Goal: Information Seeking & Learning: Learn about a topic

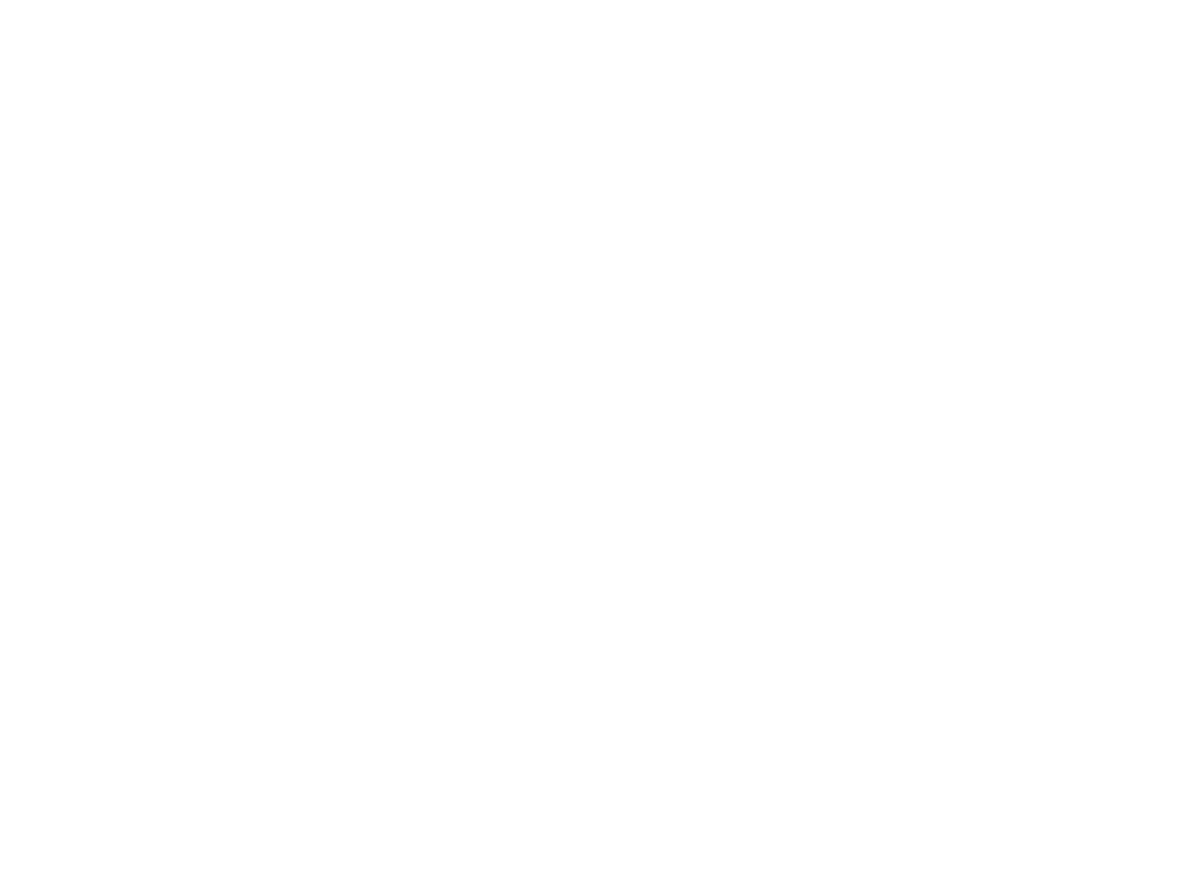
scroll to position [2112, 0]
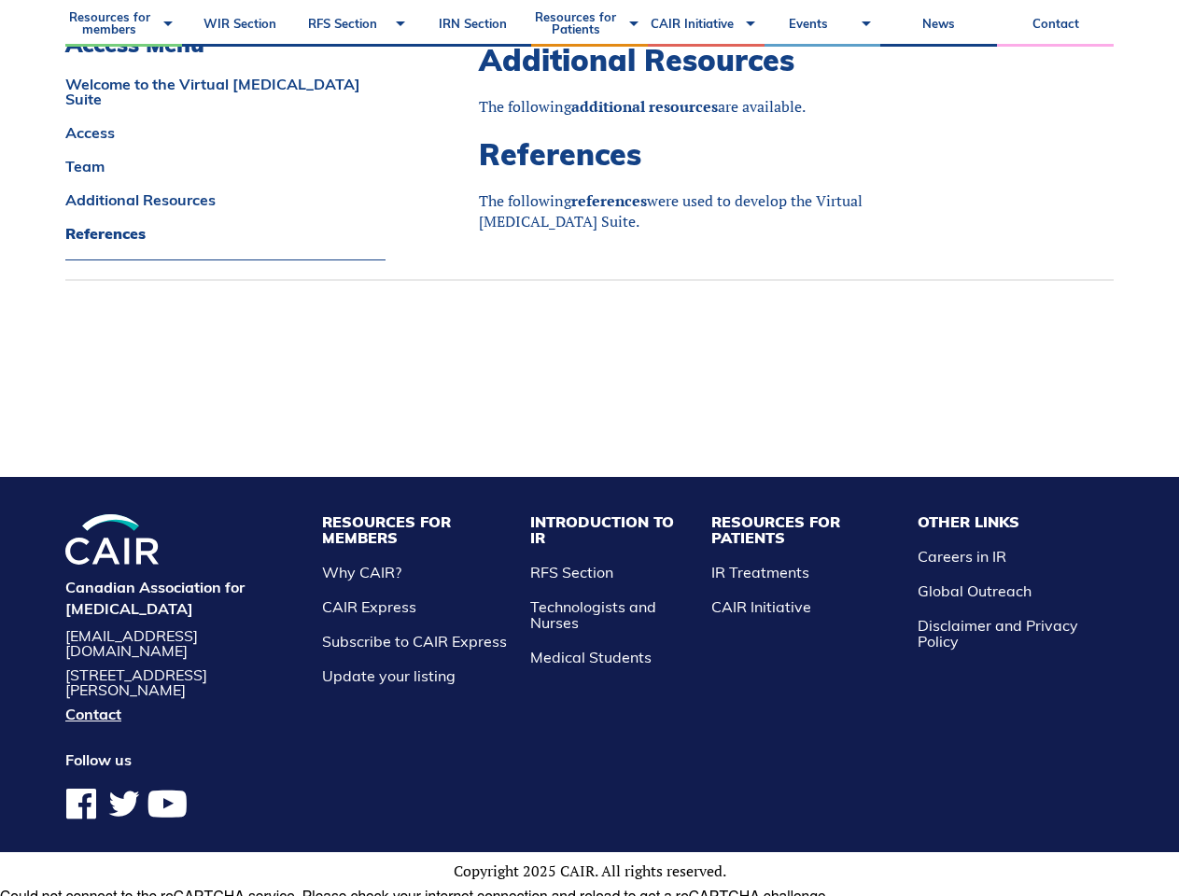
click at [445, 581] on li "Resources for Members Why CAIR? CAIR Express Subscribe to CAIR Express Update y…" at bounding box center [417, 599] width 208 height 170
click at [805, 581] on li "Resources for Patients IR Treatments CAIR Initiative" at bounding box center [805, 599] width 207 height 170
click at [985, 574] on li "Other Links Careers in IR Global Outreach Disclaimer and Privacy Policy" at bounding box center [1010, 599] width 205 height 170
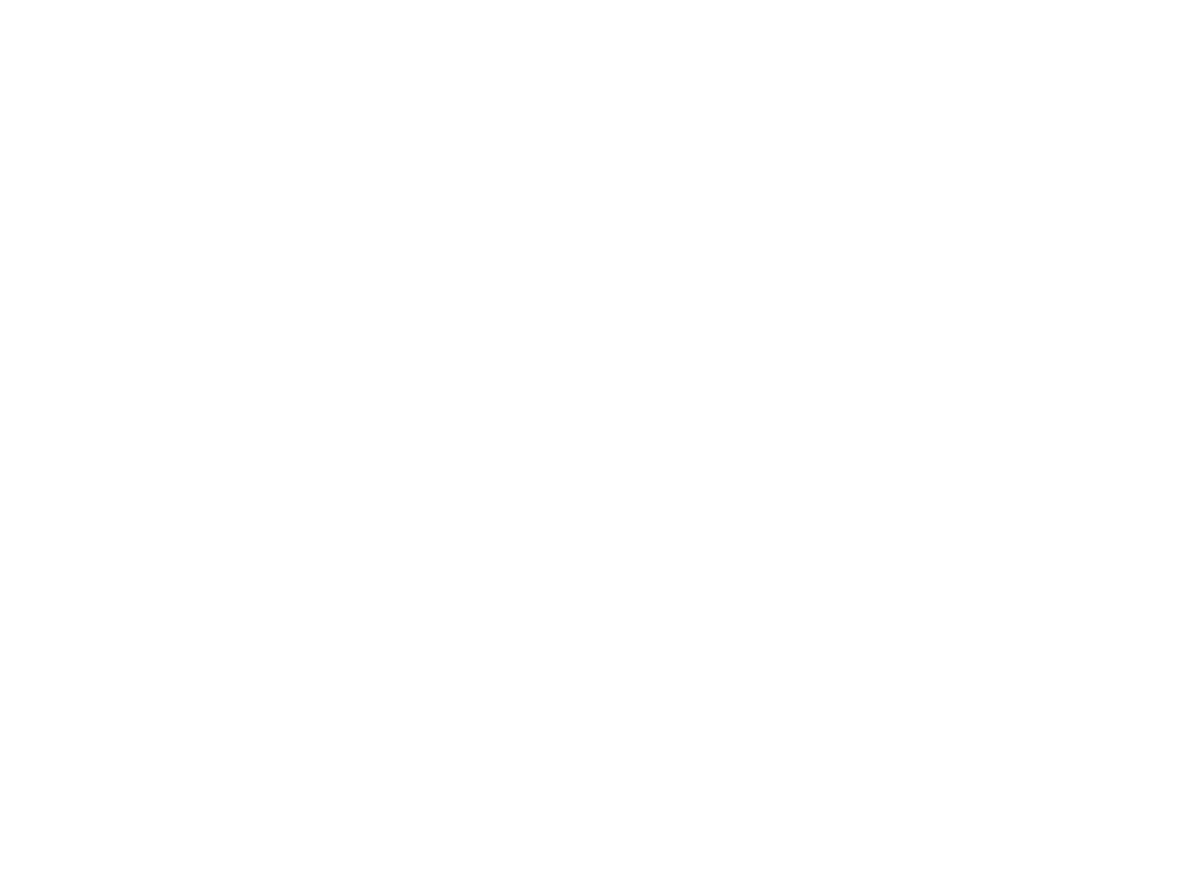
scroll to position [2181, 0]
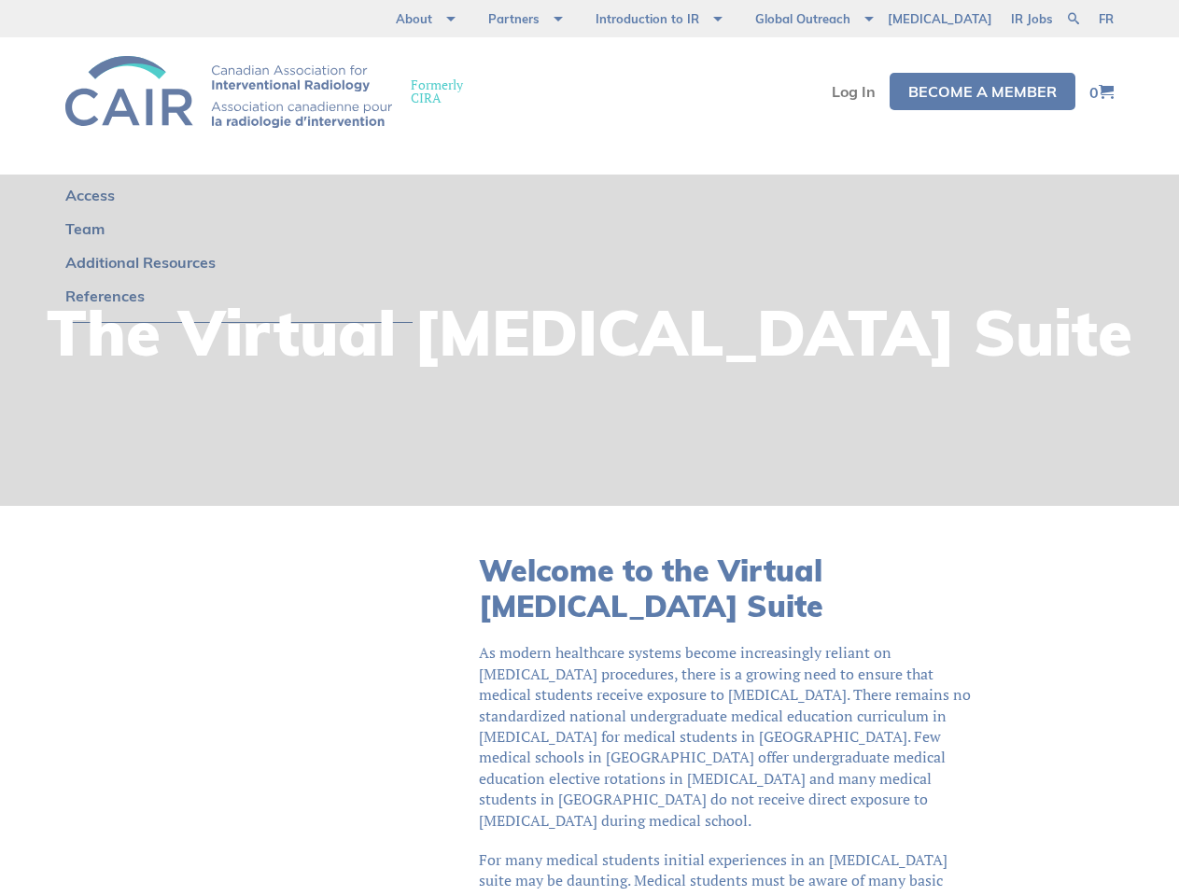
scroll to position [552, 0]
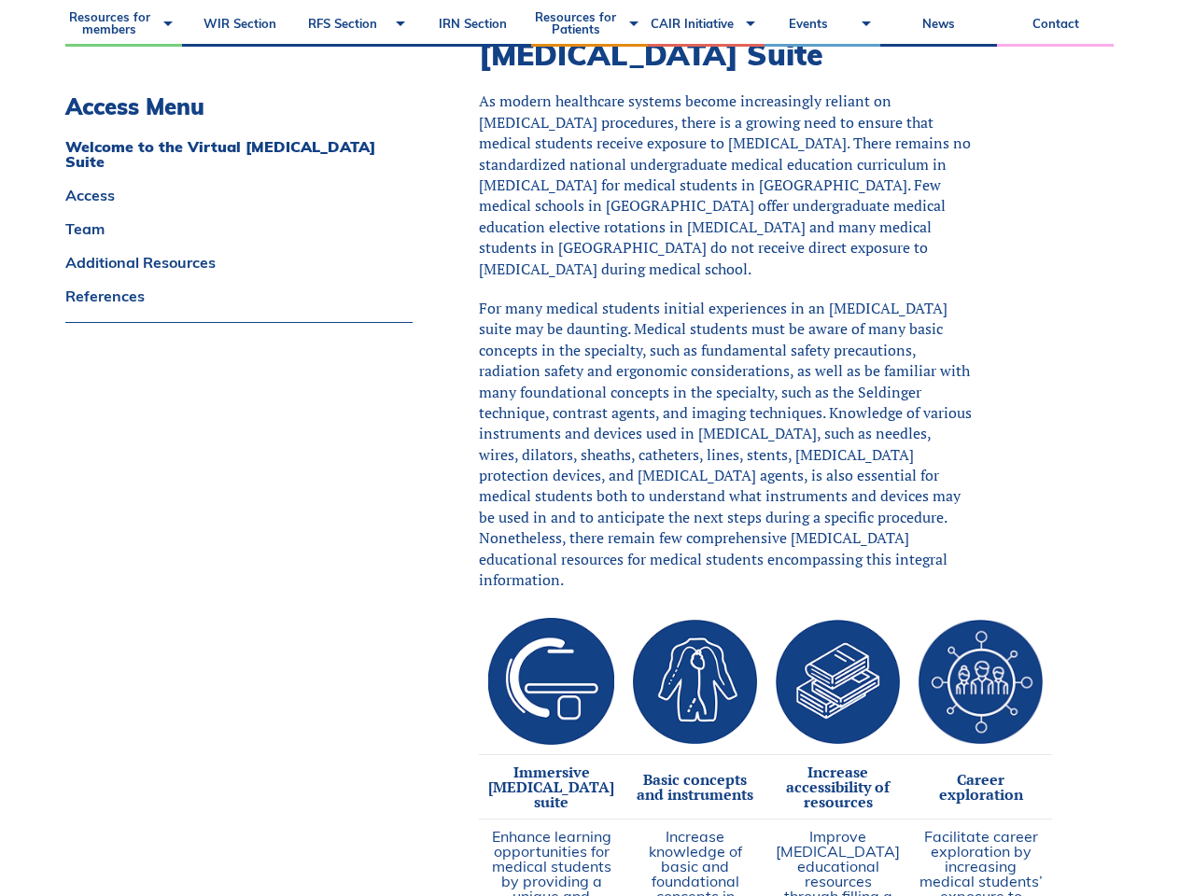
click at [589, 172] on span "As modern healthcare systems become increasingly reliant on interventional radi…" at bounding box center [725, 185] width 492 height 188
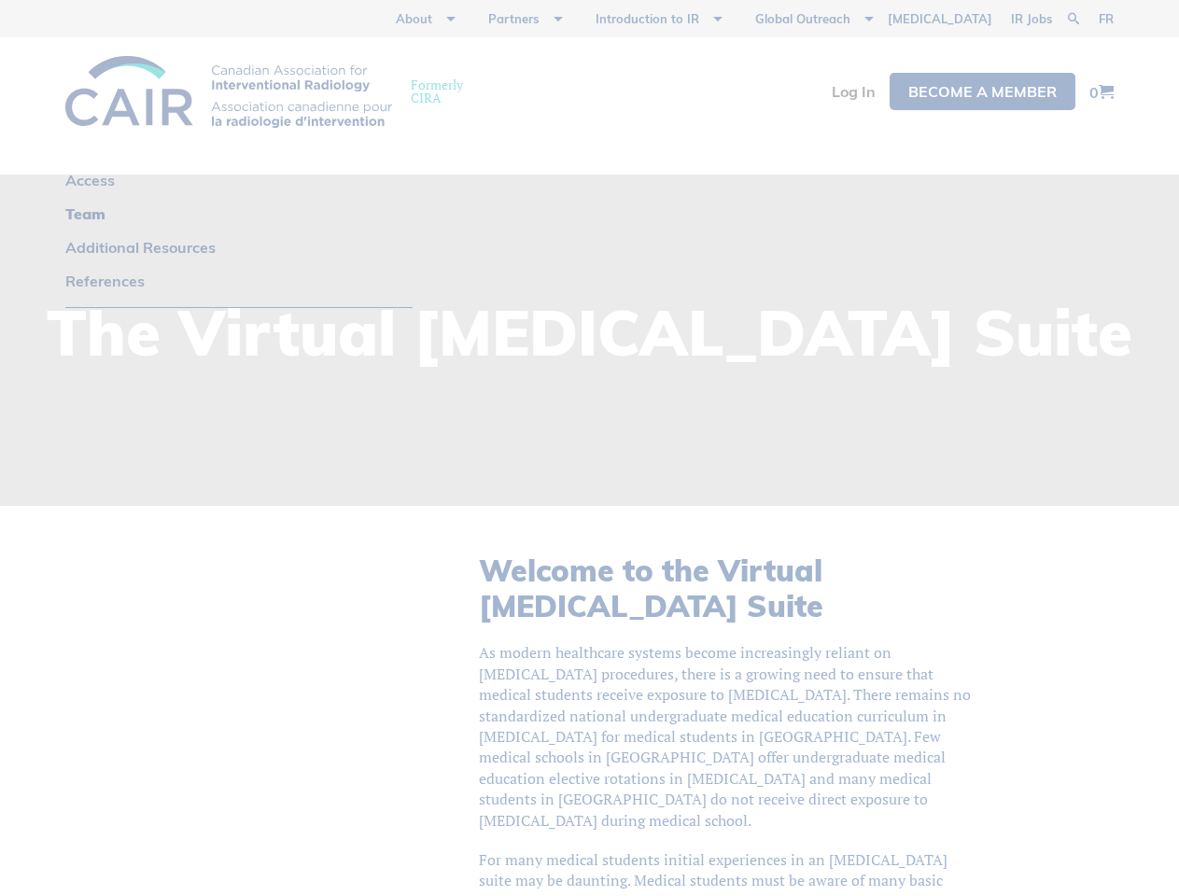
scroll to position [1925, 0]
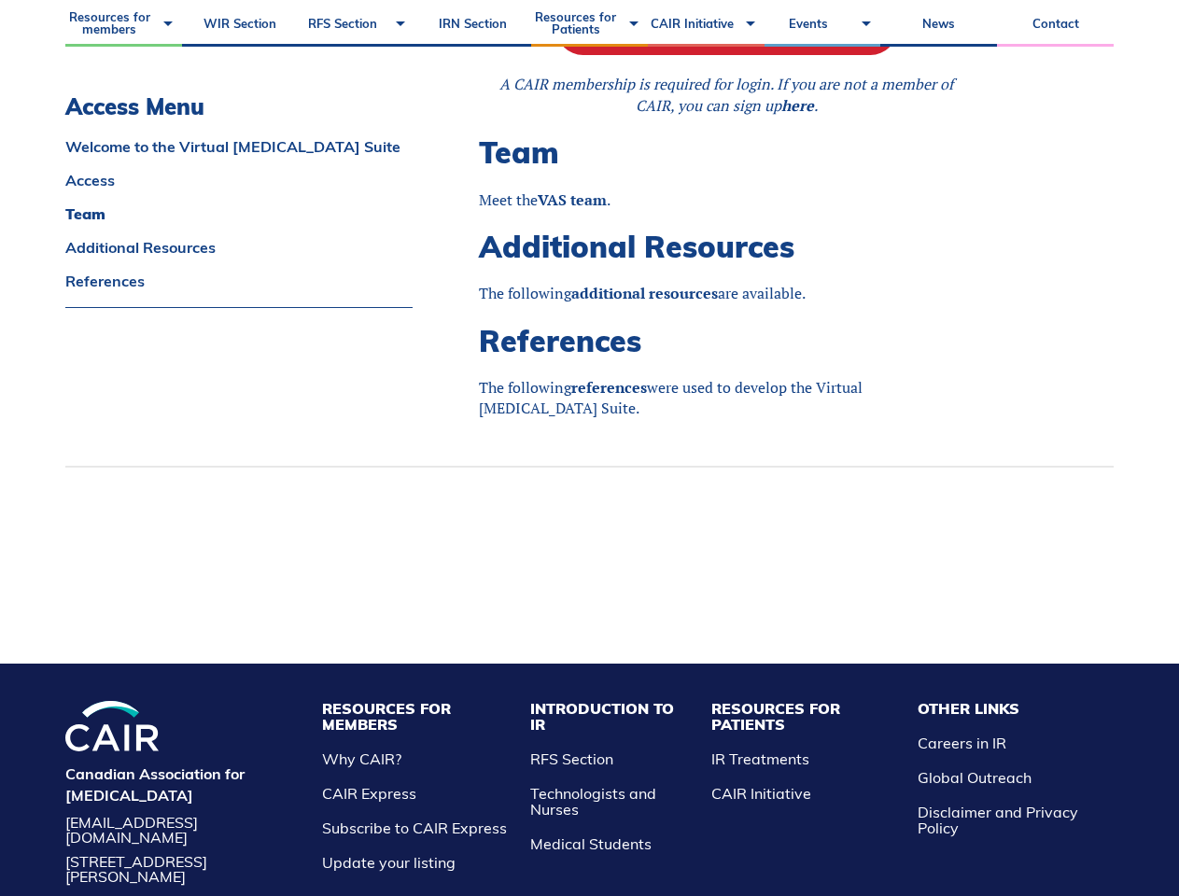
click at [445, 768] on li "Resources for Members Why CAIR? CAIR Express Subscribe to CAIR Express Update y…" at bounding box center [417, 786] width 208 height 170
click at [805, 768] on li "Resources for Patients IR Treatments CAIR Initiative" at bounding box center [805, 786] width 207 height 170
click at [985, 761] on li "Other Links Careers in IR Global Outreach Disclaimer and Privacy Policy" at bounding box center [1010, 786] width 205 height 170
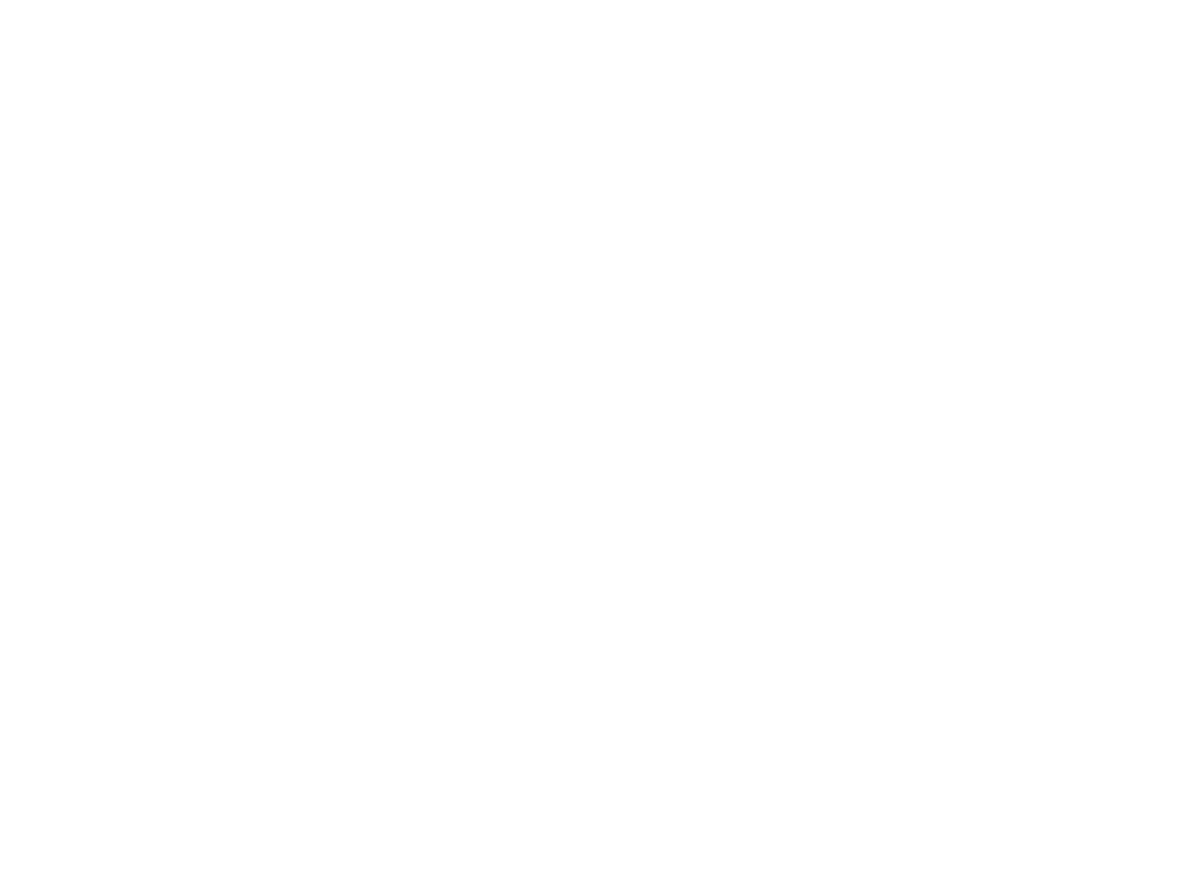
scroll to position [1052, 0]
